Goal: Contribute content: Add original content to the website for others to see

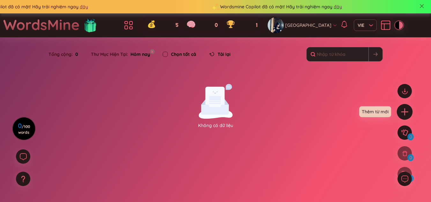
click at [404, 108] on icon "plus" at bounding box center [404, 111] width 9 height 9
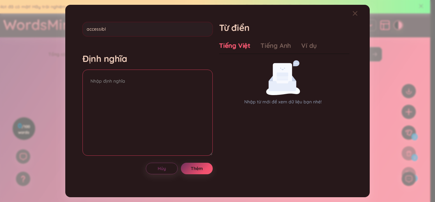
type input "accessible"
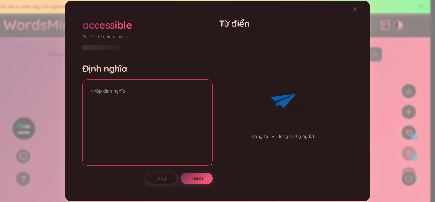
click at [177, 86] on textarea at bounding box center [148, 122] width 130 height 86
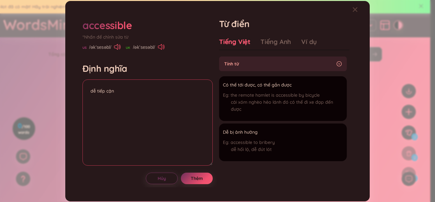
type textarea "dễ tiếp cận"
click at [160, 45] on icon at bounding box center [161, 47] width 7 height 6
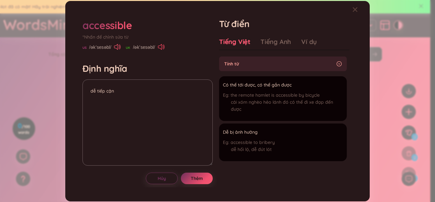
click at [160, 45] on icon at bounding box center [161, 47] width 7 height 6
click at [205, 181] on button "Thêm" at bounding box center [197, 177] width 32 height 11
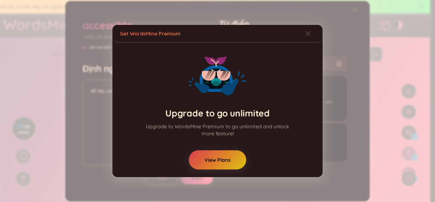
click at [205, 157] on span "View Plans" at bounding box center [218, 159] width 26 height 7
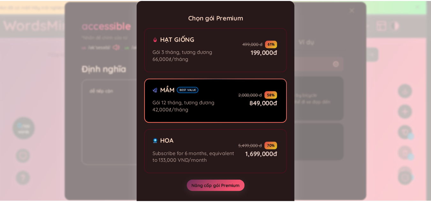
scroll to position [7, 0]
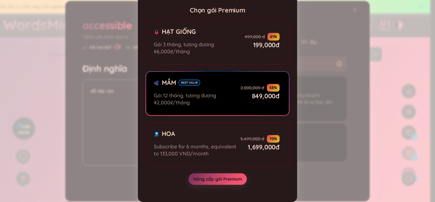
click at [300, 33] on div "Chọn gói Premium Hạt giống Gói 3 tháng, tương đương 66,000₫/tháng 499,000 đ 61 …" at bounding box center [217, 101] width 435 height 202
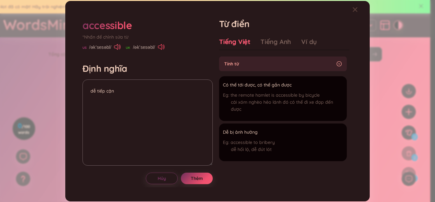
drag, startPoint x: 165, startPoint y: 45, endPoint x: 161, endPoint y: 46, distance: 4.0
click at [161, 46] on div "US /əkˈsesəbl/ UK /əkˈsesəbl/" at bounding box center [148, 48] width 130 height 6
click at [161, 46] on icon at bounding box center [160, 47] width 4 height 6
click at [155, 67] on h4 "Định nghĩa" at bounding box center [148, 68] width 130 height 11
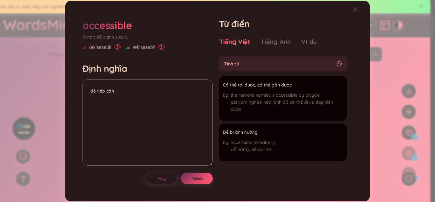
click at [158, 42] on div "accessible *Nhấn để chỉnh sửa từ US /əkˈsesəbl/ [GEOGRAPHIC_DATA] /əkˈsesəbl/" at bounding box center [148, 34] width 130 height 33
click at [158, 46] on icon at bounding box center [161, 47] width 7 height 6
drag, startPoint x: 138, startPoint y: 23, endPoint x: 206, endPoint y: 14, distance: 68.8
click at [206, 14] on div "accessible *Nhấn để chỉnh sửa từ US /əkˈsesəbl/ [GEOGRAPHIC_DATA] /əkˈsesəbl/ Đ…" at bounding box center [217, 101] width 289 height 185
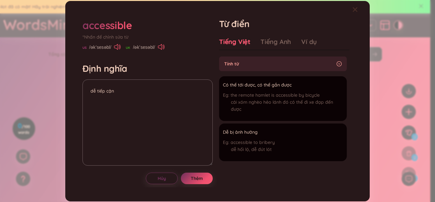
click at [358, 9] on span "Close" at bounding box center [361, 9] width 17 height 17
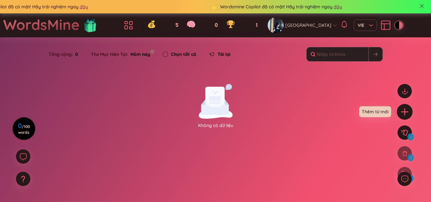
click at [406, 108] on icon "plus" at bounding box center [404, 111] width 9 height 9
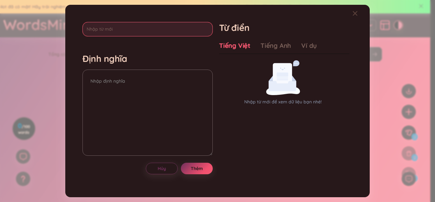
click at [181, 31] on input "text" at bounding box center [148, 29] width 130 height 14
type input "accessiblity"
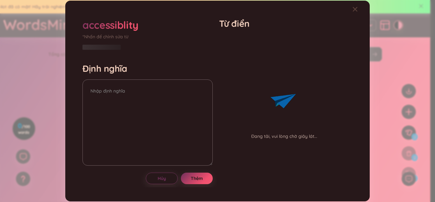
click at [174, 69] on div "Định nghĩa" at bounding box center [148, 115] width 130 height 105
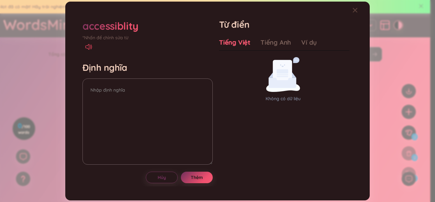
click at [91, 47] on icon at bounding box center [90, 46] width 1 height 3
click at [356, 12] on icon "Close" at bounding box center [355, 10] width 5 height 5
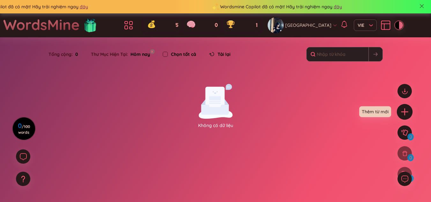
click at [402, 108] on icon "plus" at bounding box center [404, 111] width 9 height 9
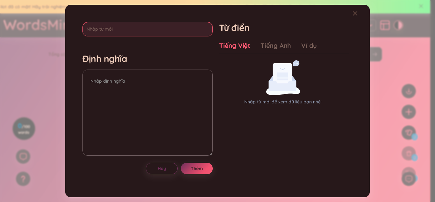
click at [141, 26] on input "text" at bounding box center [148, 29] width 130 height 14
type input "admire"
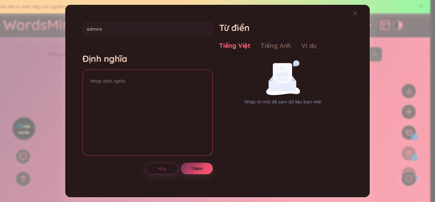
click at [113, 80] on textarea at bounding box center [148, 112] width 130 height 86
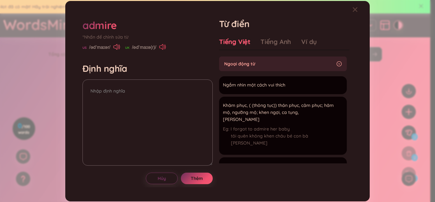
click at [161, 47] on icon at bounding box center [162, 47] width 7 height 6
click at [118, 47] on icon at bounding box center [116, 47] width 7 height 6
click at [358, 12] on div "Close" at bounding box center [355, 9] width 5 height 17
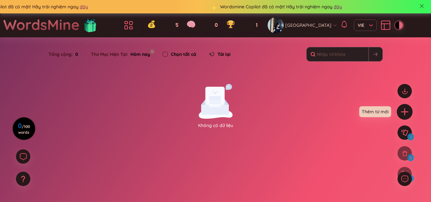
click at [401, 115] on icon "plus" at bounding box center [404, 111] width 9 height 9
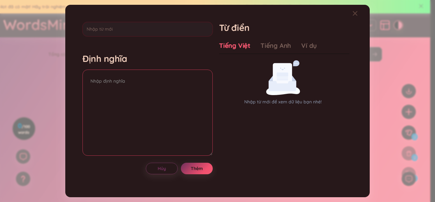
click at [132, 88] on textarea at bounding box center [148, 112] width 130 height 86
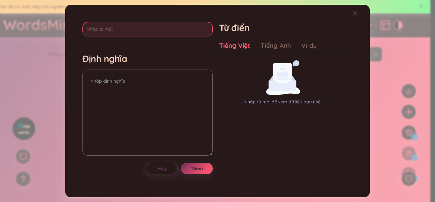
click at [130, 33] on input "text" at bounding box center [148, 29] width 130 height 14
type input "diagnose"
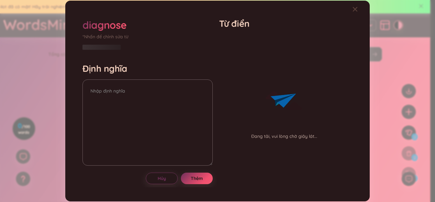
drag, startPoint x: 129, startPoint y: 67, endPoint x: 129, endPoint y: 77, distance: 10.8
click at [129, 77] on div "Định nghĩa" at bounding box center [148, 115] width 130 height 105
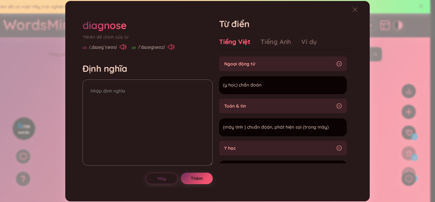
click at [168, 48] on icon at bounding box center [170, 47] width 4 height 6
click at [126, 44] on div "diagnose *Nhấn để chỉnh sửa từ US /ˌdaɪəɡˈnəʊs/ [GEOGRAPHIC_DATA] /ˈdaɪəɡnəʊz/" at bounding box center [148, 34] width 130 height 33
click at [123, 46] on icon at bounding box center [122, 47] width 4 height 6
click at [170, 49] on icon at bounding box center [170, 47] width 4 height 6
click at [122, 48] on icon at bounding box center [123, 47] width 7 height 6
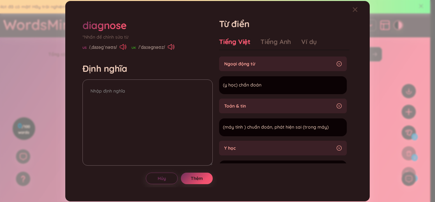
click at [125, 48] on icon at bounding box center [123, 47] width 7 height 6
click at [123, 51] on div "diagnose *Nhấn để chỉnh sửa từ US /ˌdaɪəɡˈnəʊs/ [GEOGRAPHIC_DATA] /ˈdaɪəɡnəʊz/ …" at bounding box center [148, 101] width 130 height 166
click at [123, 47] on icon at bounding box center [123, 47] width 7 height 6
click at [354, 13] on div "Close" at bounding box center [355, 9] width 5 height 17
